Goal: Task Accomplishment & Management: Manage account settings

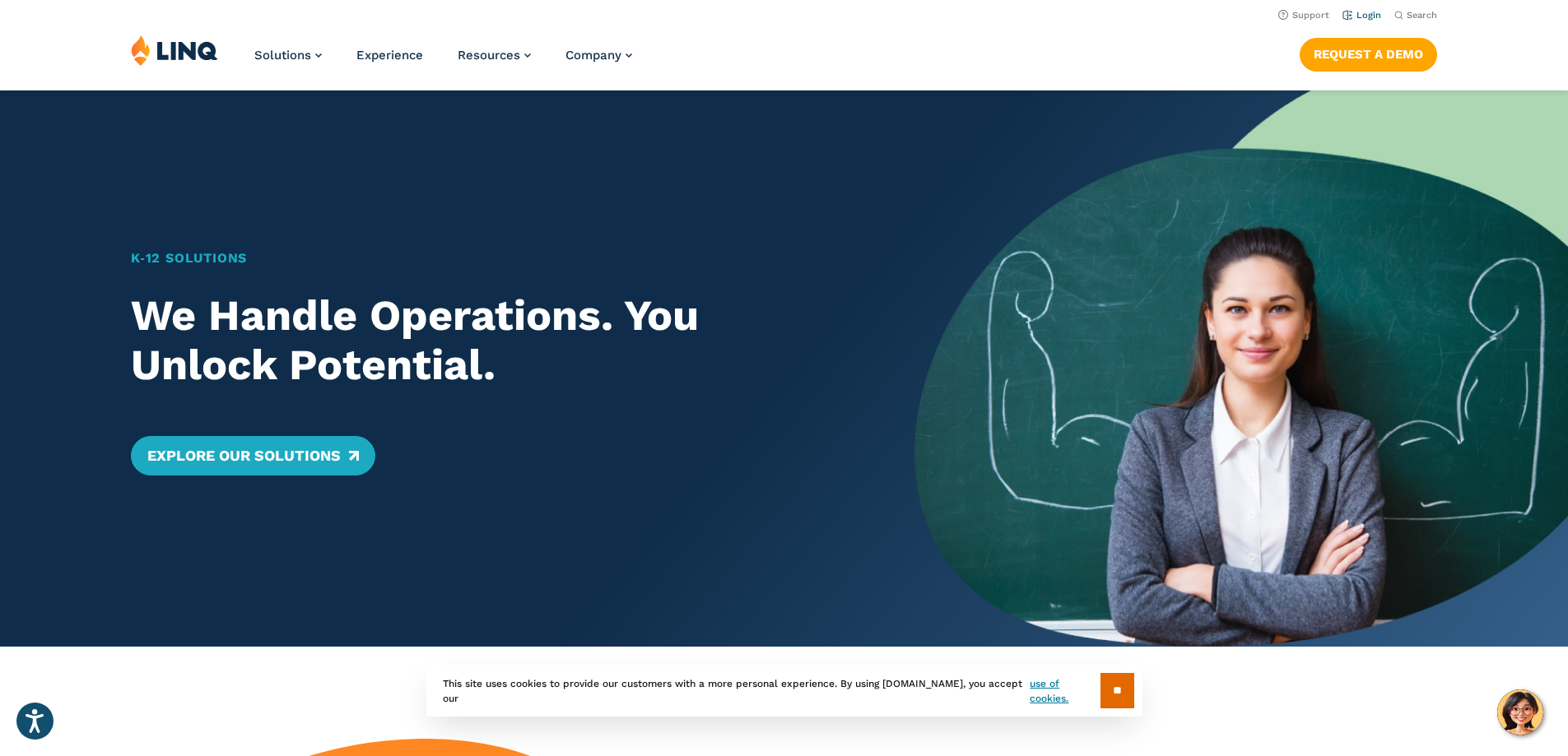
click at [1353, 9] on li "Login" at bounding box center [1361, 14] width 39 height 18
click at [1361, 18] on link "Login" at bounding box center [1361, 15] width 39 height 10
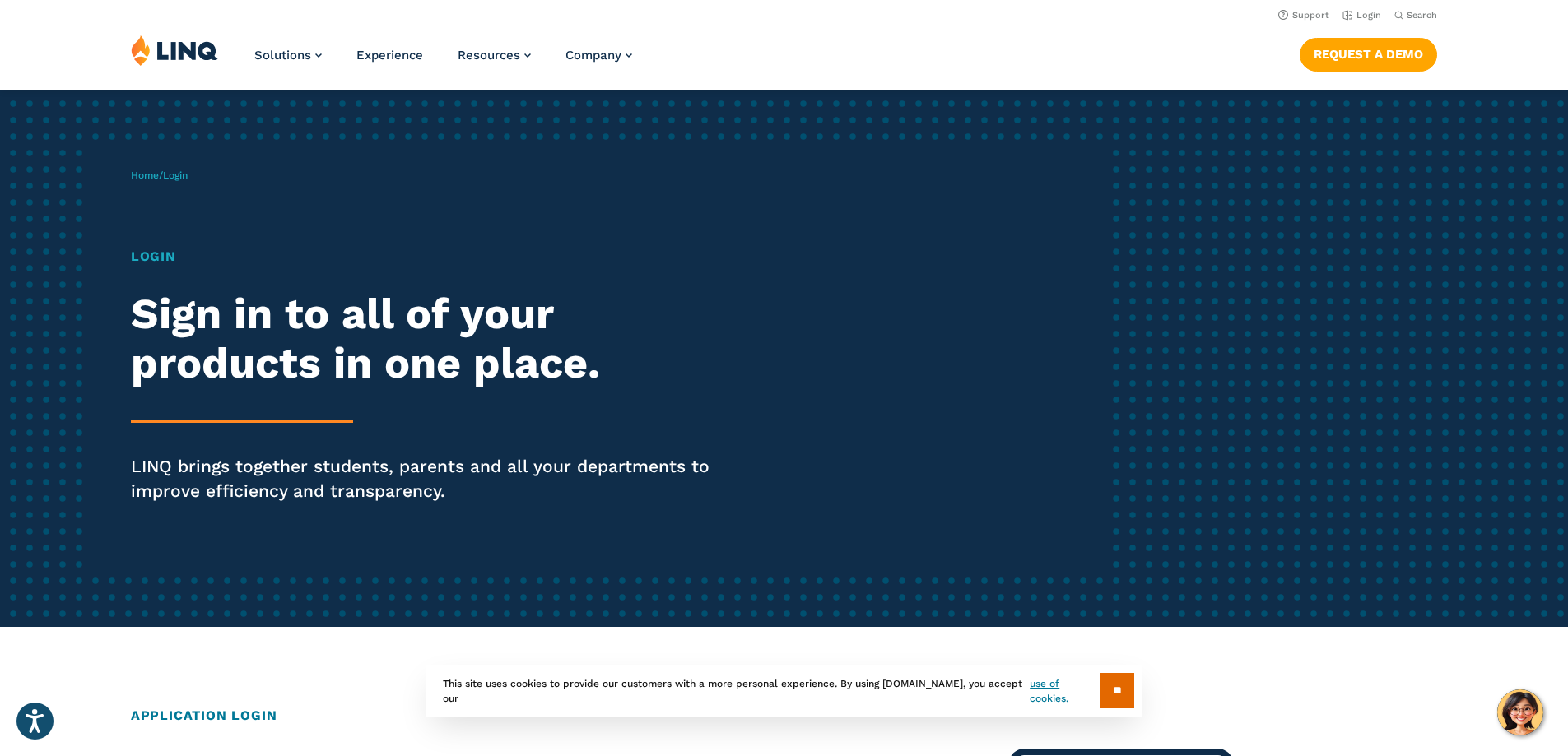
click at [166, 259] on h1 "Login" at bounding box center [432, 257] width 604 height 20
click at [153, 254] on h1 "Login" at bounding box center [432, 257] width 604 height 20
click at [163, 215] on div "Home / Login Login Sign in to all of your products in one place. LINQ brings to…" at bounding box center [620, 358] width 980 height 421
click at [1356, 12] on link "Login" at bounding box center [1361, 15] width 39 height 10
click at [286, 450] on div "Login Sign in to all of your products in one place. LINQ brings together studen…" at bounding box center [432, 399] width 604 height 303
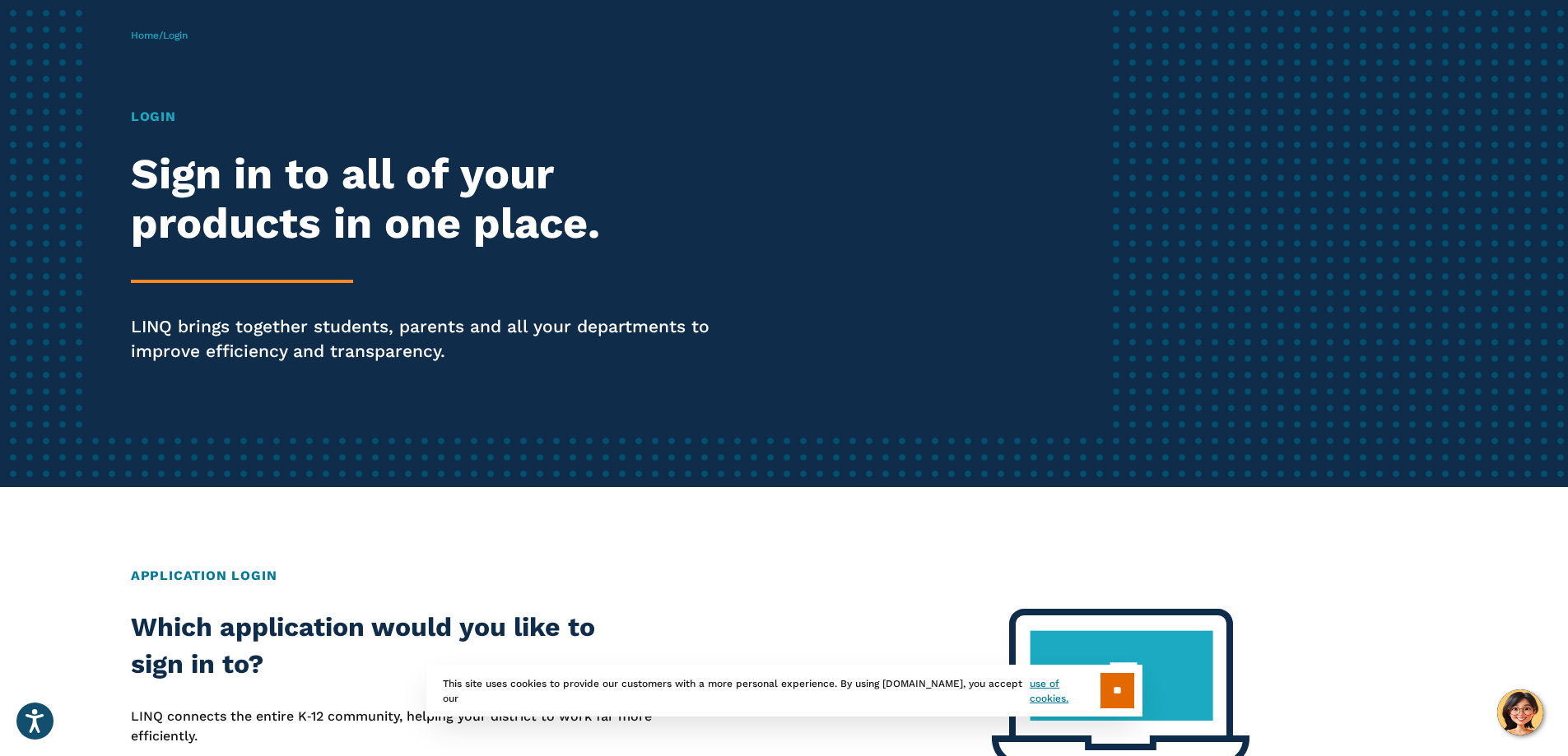
scroll to position [164, 0]
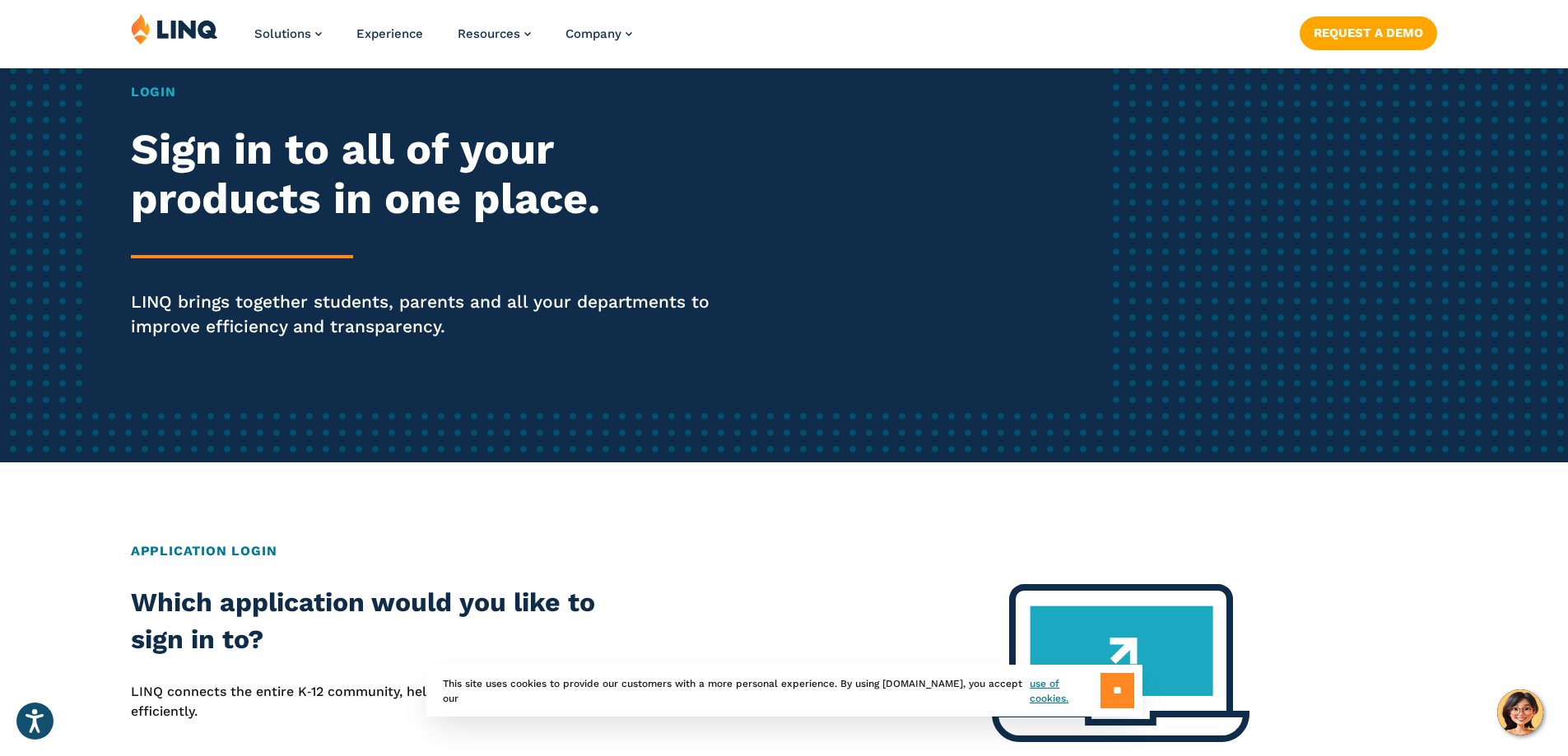
click at [1104, 690] on input "**" at bounding box center [1117, 691] width 34 height 35
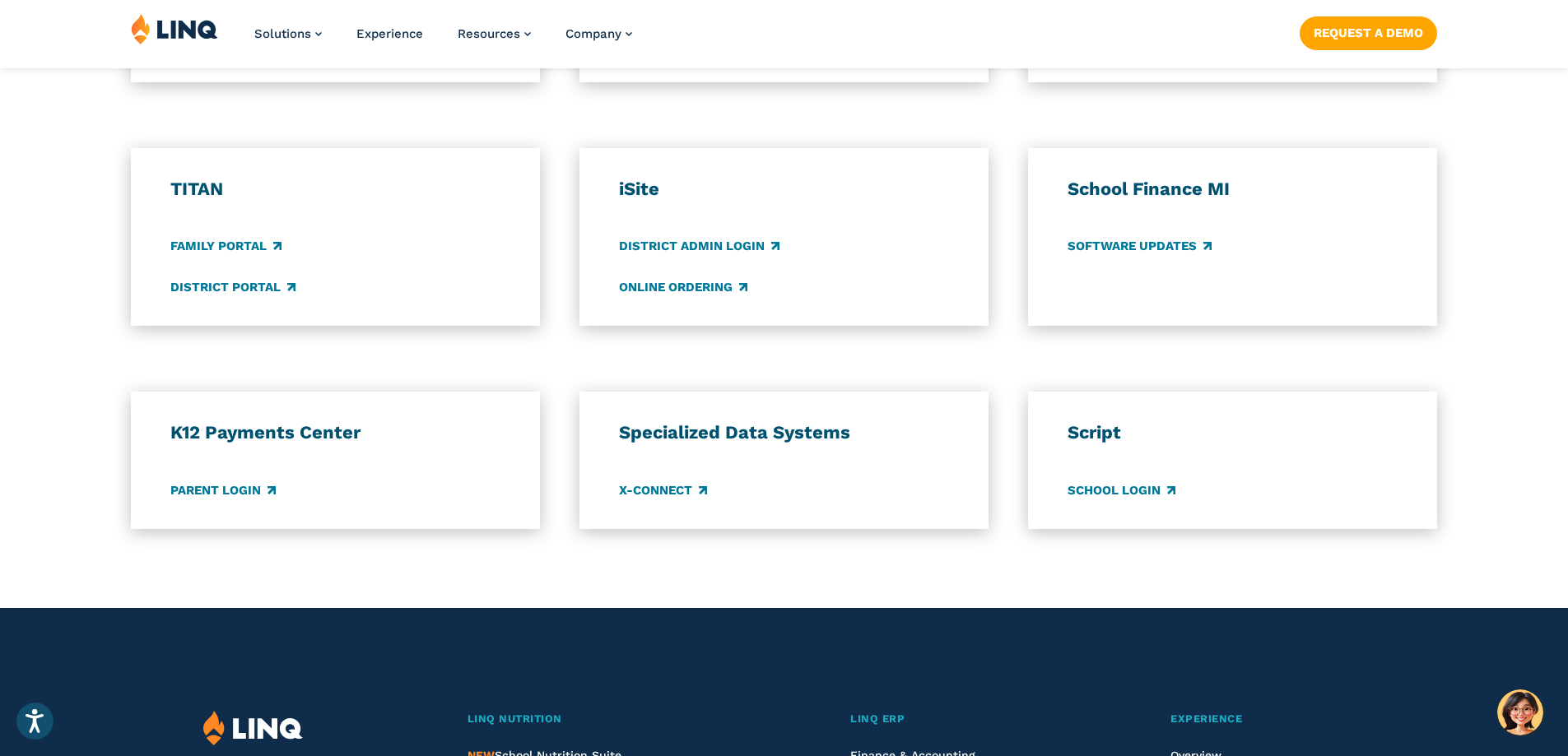
scroll to position [1317, 0]
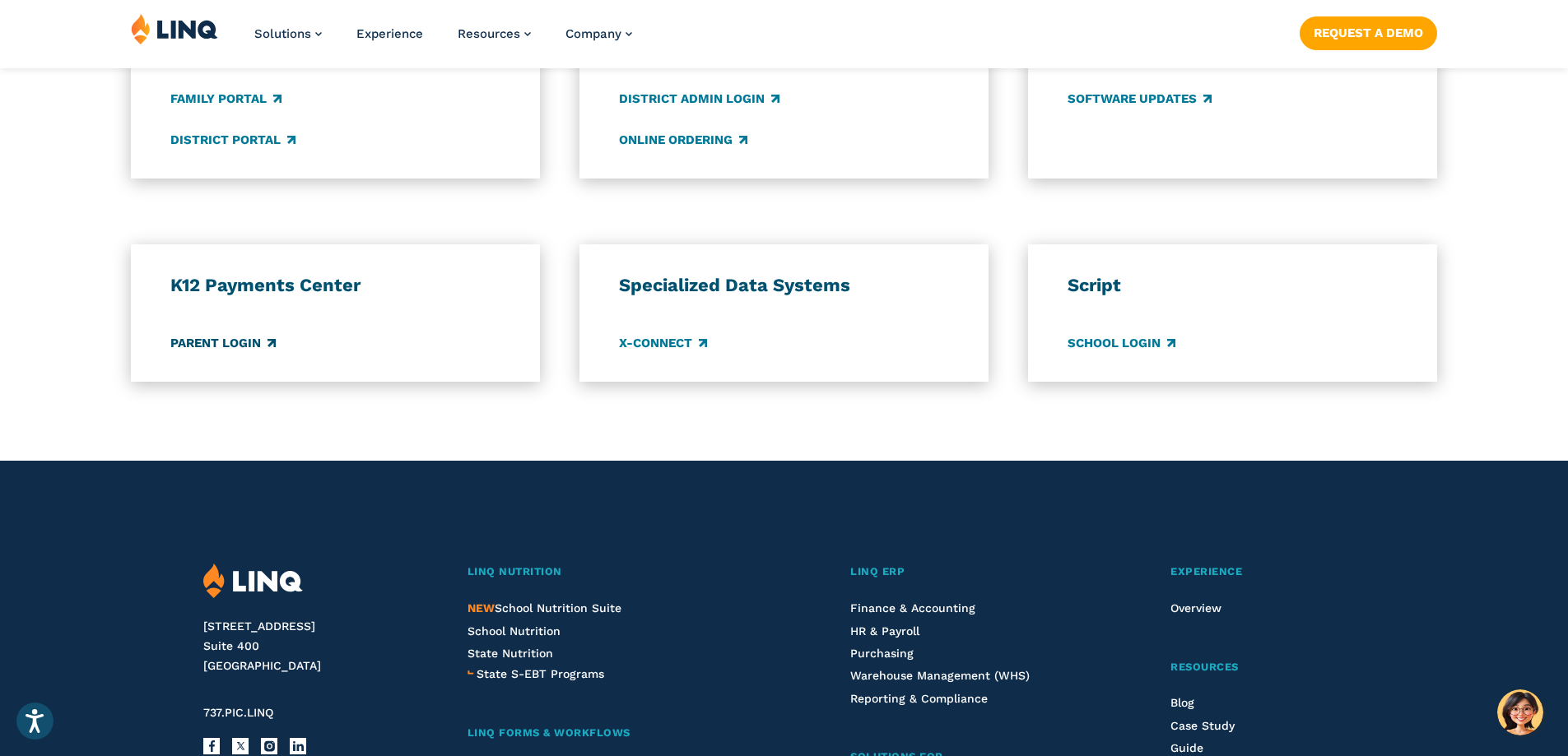
click at [239, 349] on link "Parent Login" at bounding box center [223, 343] width 105 height 18
